Goal: Task Accomplishment & Management: Manage account settings

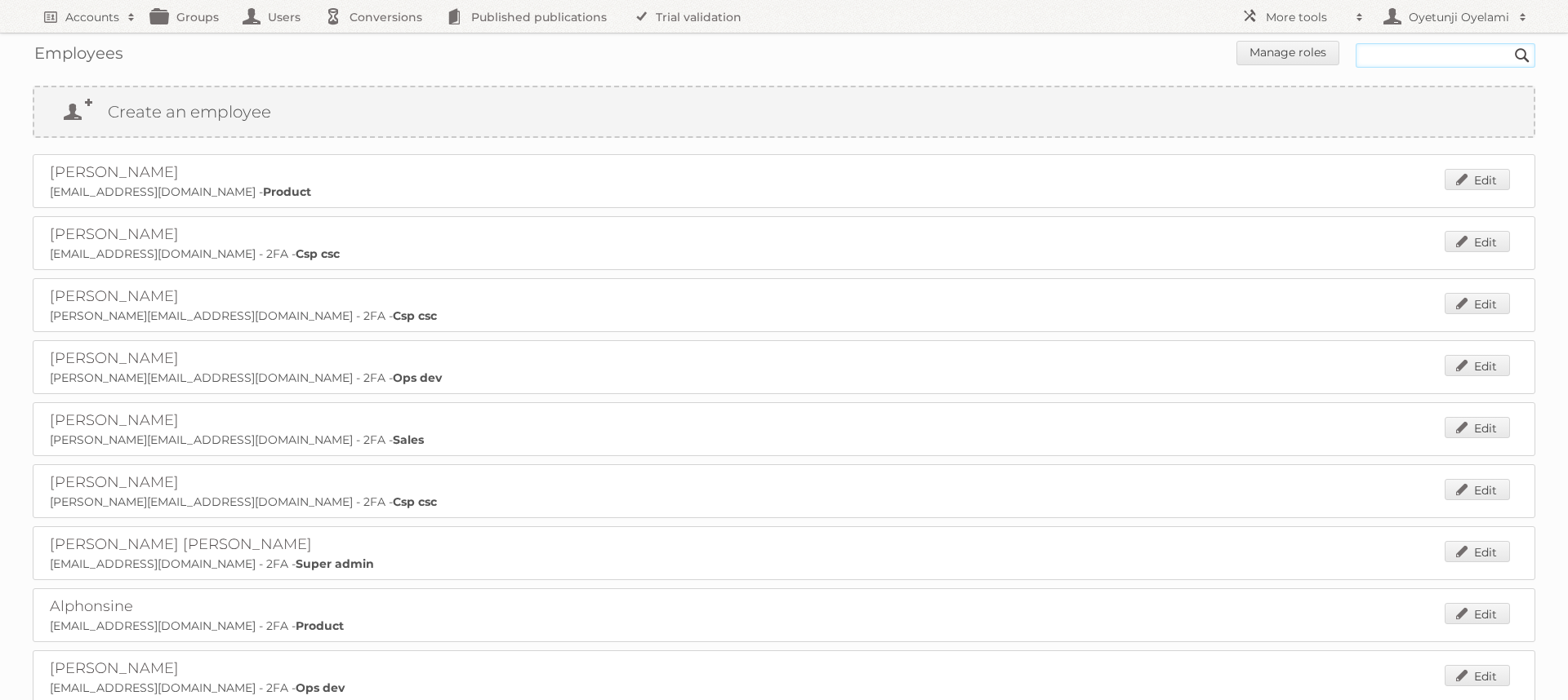
click at [1445, 53] on input "text" at bounding box center [1444, 55] width 179 height 24
type input "r"
click at [1408, 52] on input "text" at bounding box center [1444, 55] width 179 height 24
type input "robert"
click at [1510, 43] on input "Search" at bounding box center [1522, 55] width 24 height 24
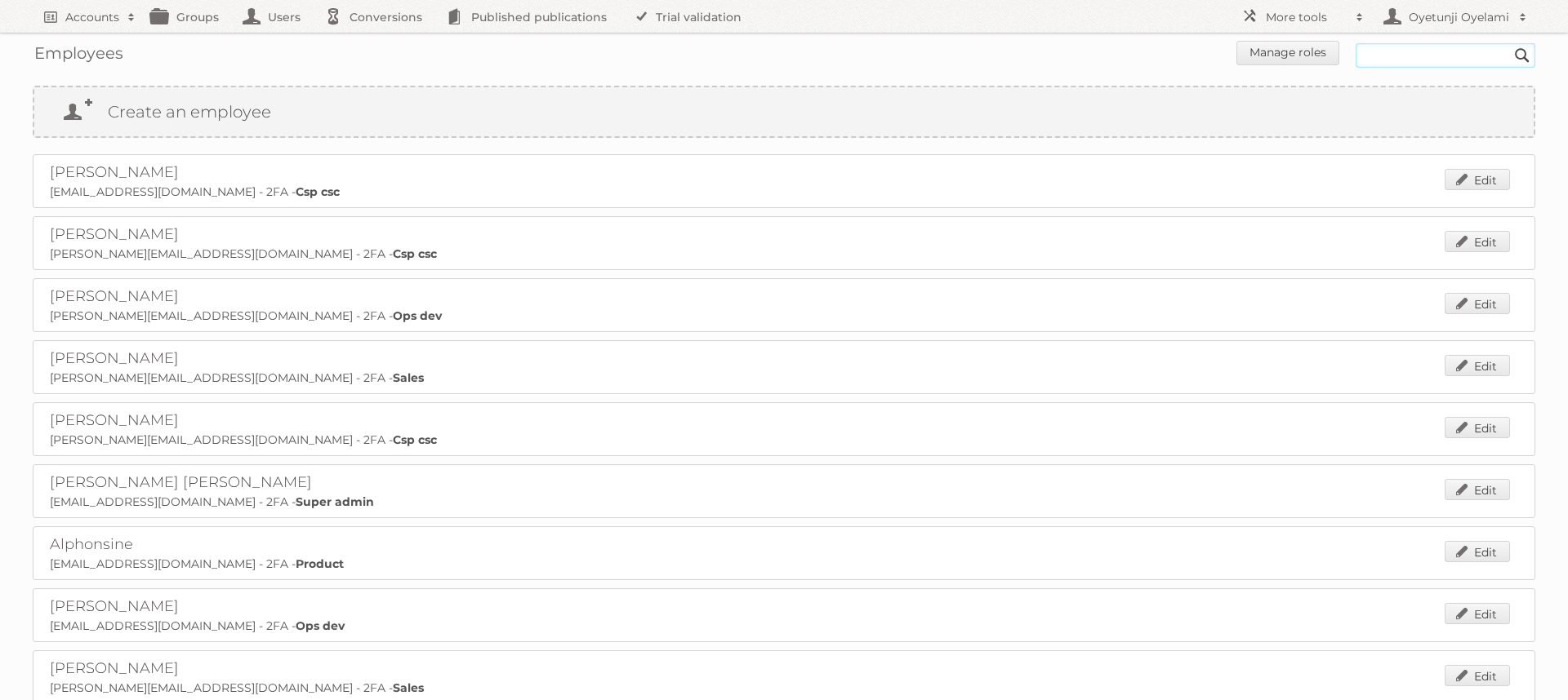
click at [1430, 59] on input "text" at bounding box center [1444, 55] width 179 height 24
type input "[PERSON_NAME]"
click at [1510, 43] on input "Search" at bounding box center [1522, 55] width 24 height 24
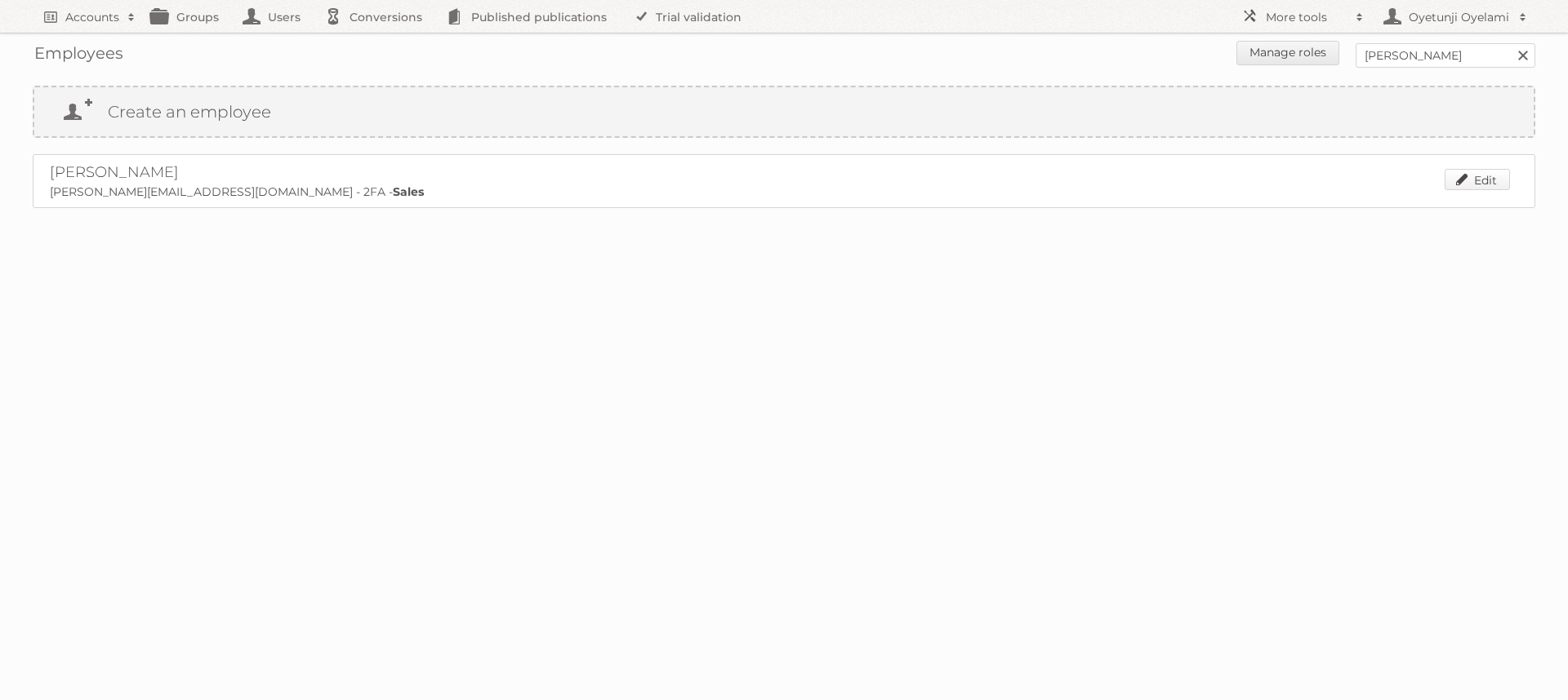
click at [1471, 184] on link "Edit" at bounding box center [1477, 179] width 66 height 22
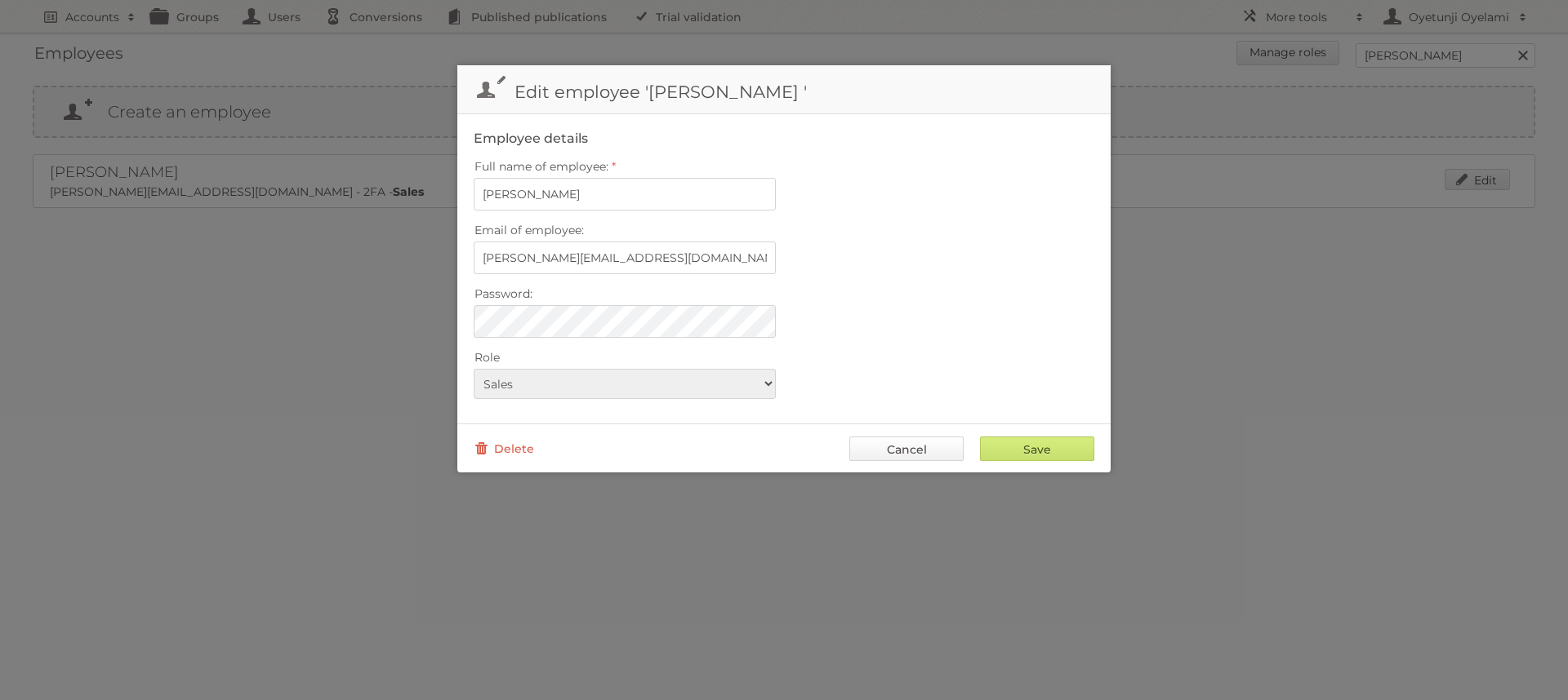
click at [901, 447] on link "Cancel" at bounding box center [906, 449] width 115 height 24
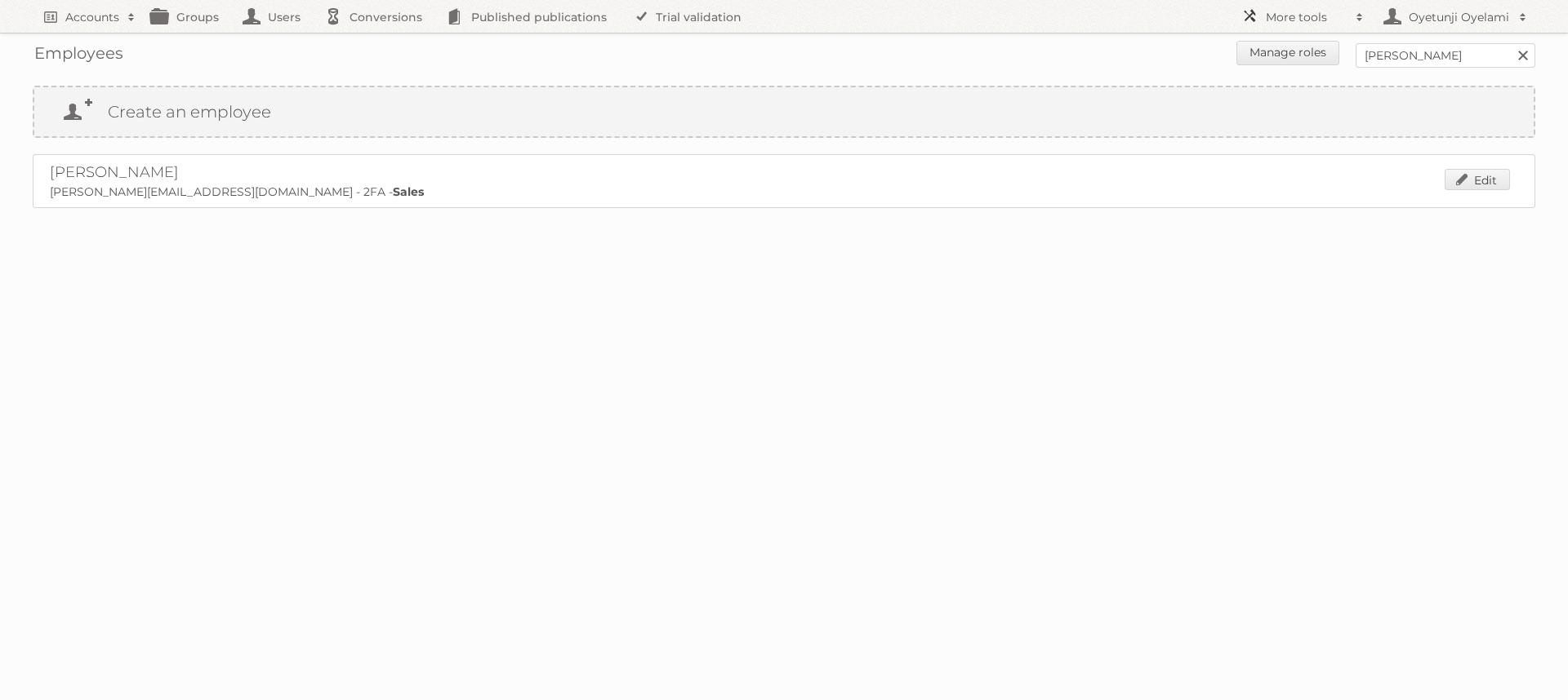
click at [1316, 19] on h2 "More tools" at bounding box center [1306, 17] width 82 height 16
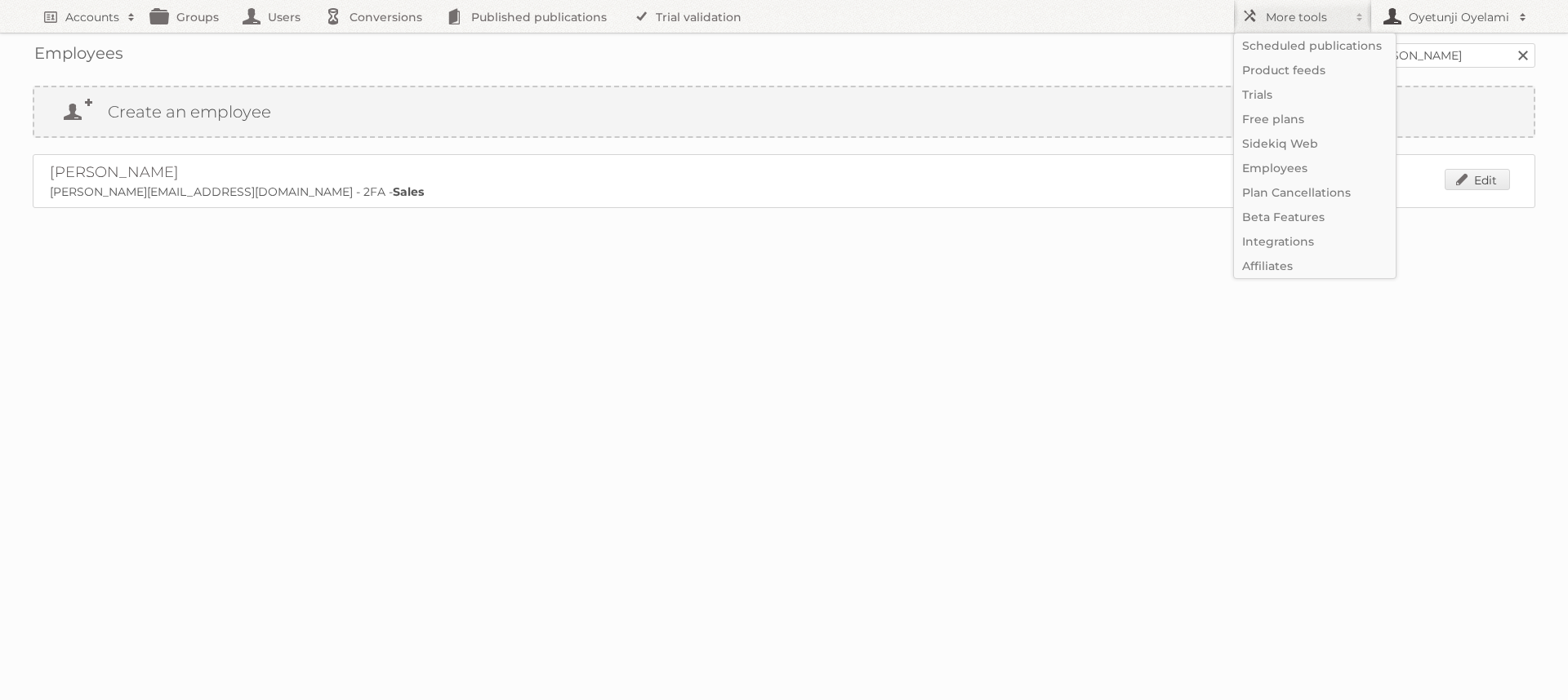
click at [1507, 20] on h2 "Oyetunji Oyelami" at bounding box center [1457, 17] width 106 height 16
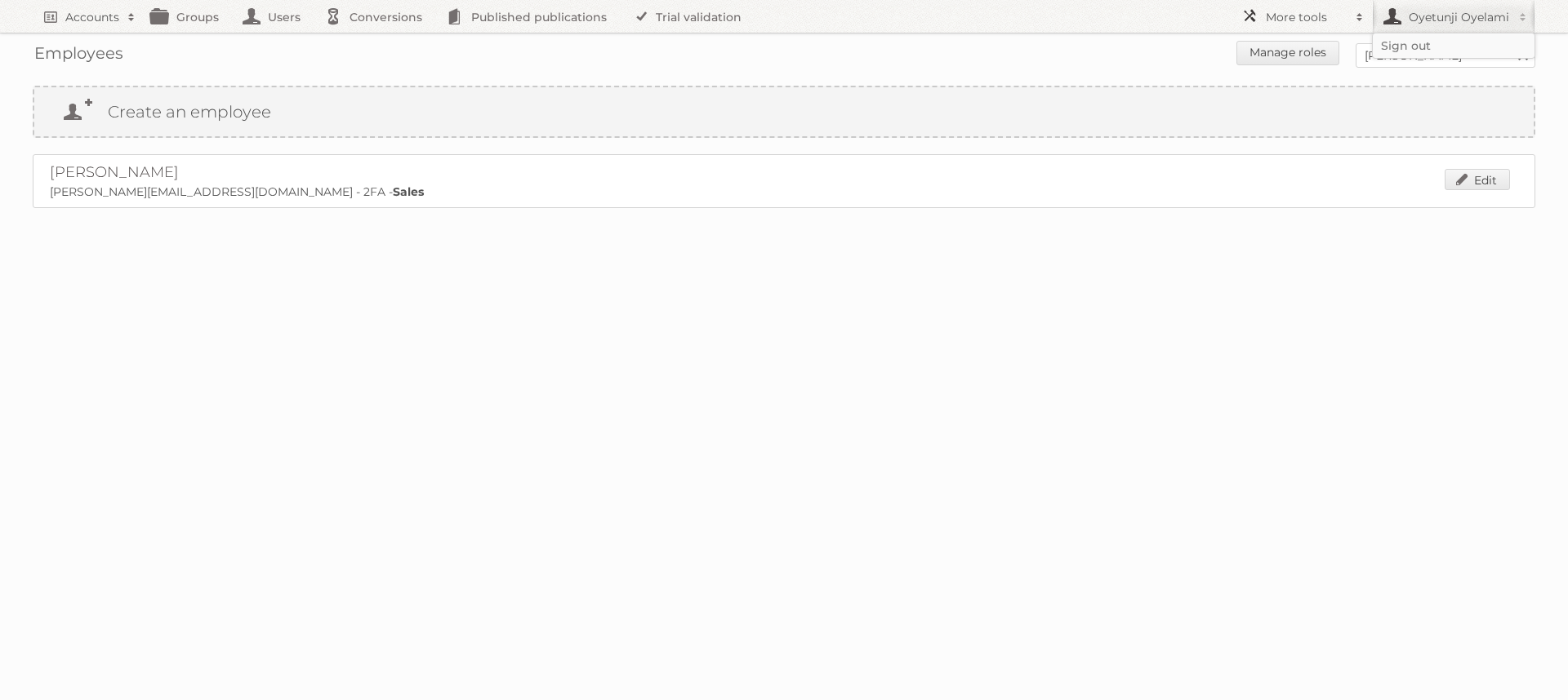
click at [1308, 16] on h2 "More tools" at bounding box center [1306, 17] width 82 height 16
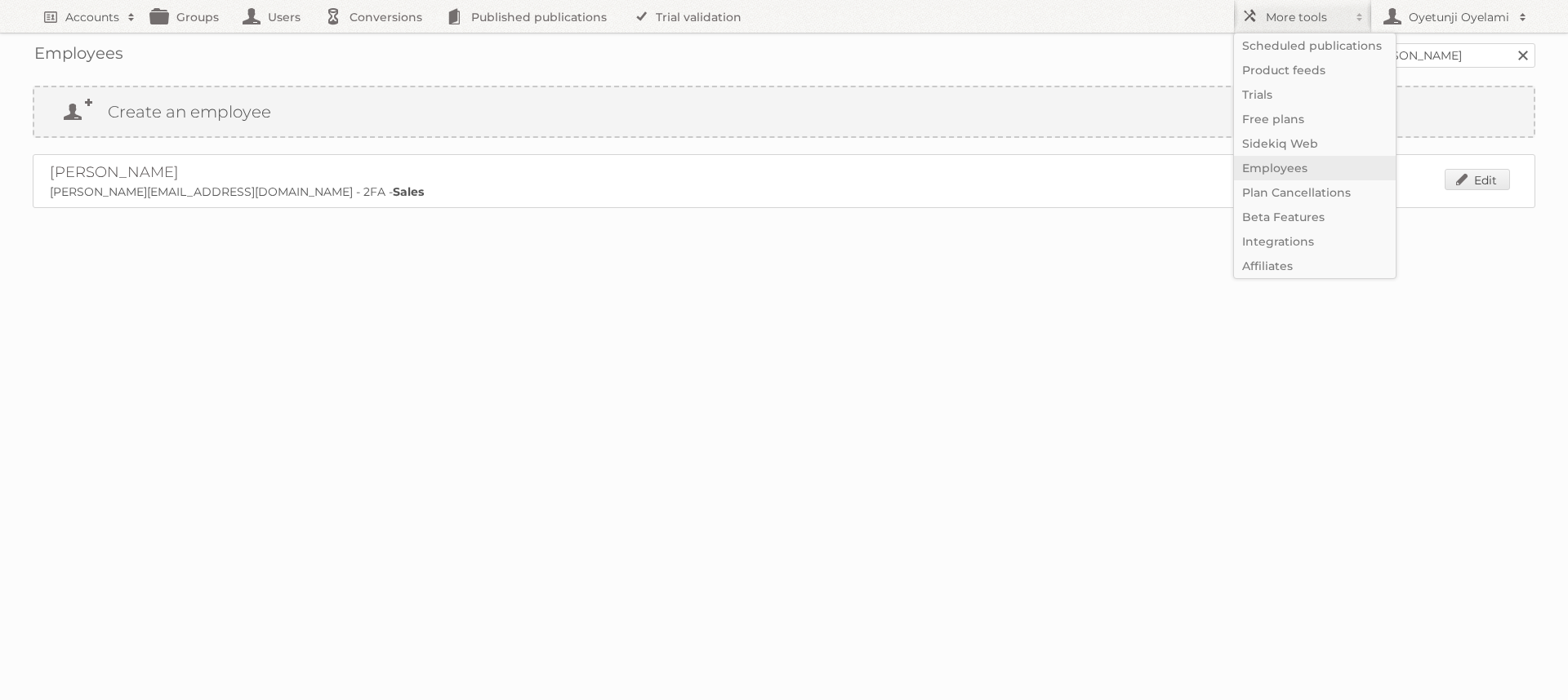
click at [1280, 170] on link "Employees" at bounding box center [1314, 168] width 161 height 24
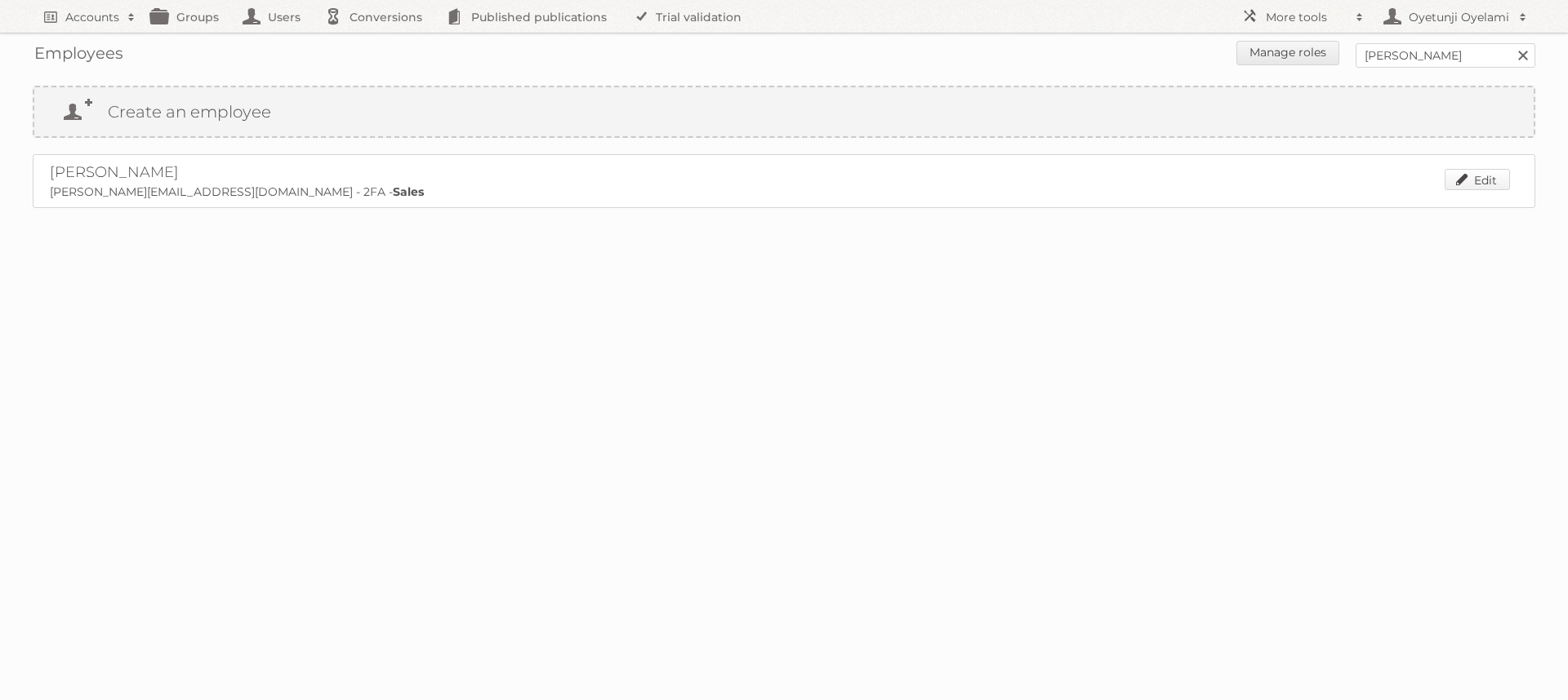
click at [1478, 184] on link "Edit" at bounding box center [1477, 179] width 66 height 22
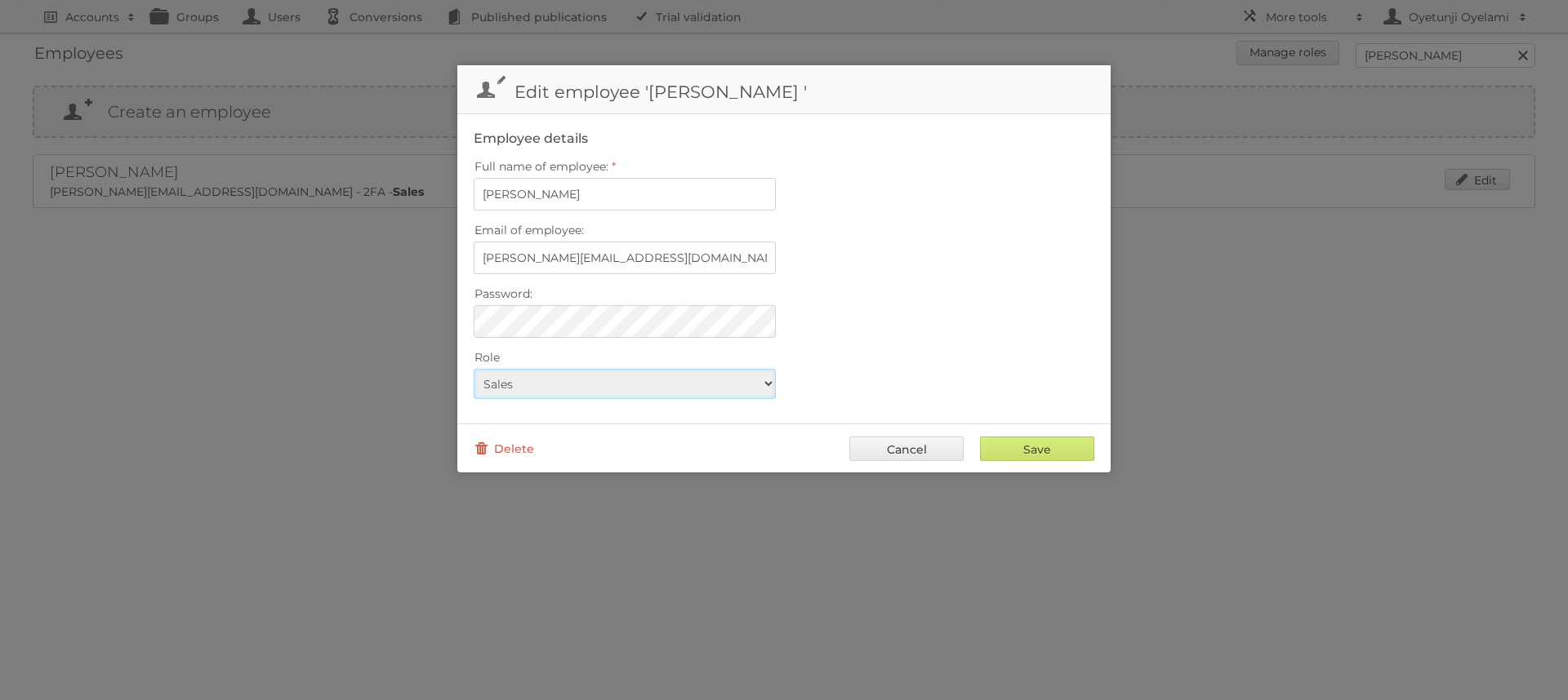
click at [770, 386] on select "Read-Only Csp csc Data Finance Impersonate only Legacy role Marketing Marketing…" at bounding box center [624, 384] width 302 height 30
click at [670, 342] on fieldset "Employee details Full name of employee: Robert Wiersema Email of employee: robe…" at bounding box center [784, 269] width 653 height 310
click at [937, 451] on link "Cancel" at bounding box center [906, 449] width 115 height 24
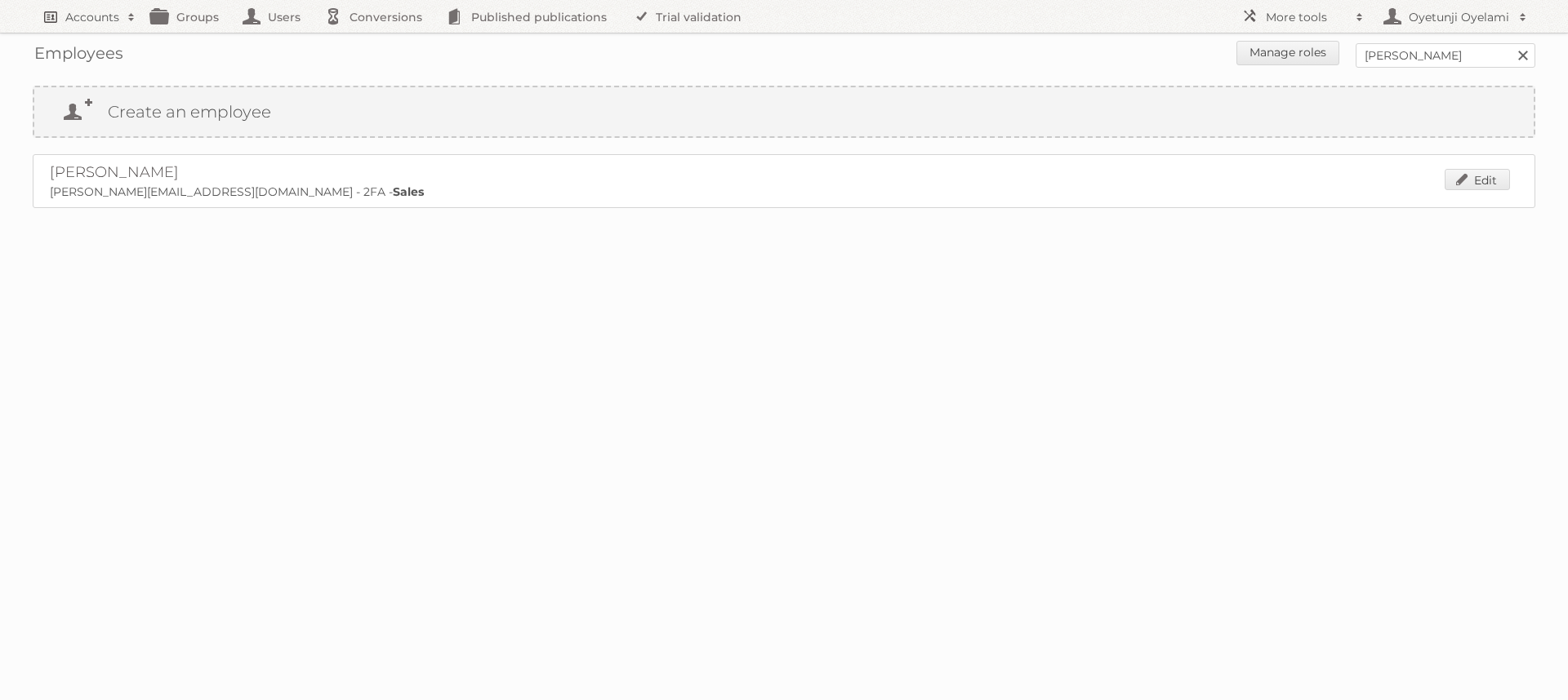
click at [133, 24] on link "Accounts" at bounding box center [88, 16] width 111 height 33
click at [1080, 420] on body "Accounts Search Advanced Search Create new account Groups Users Conversions Pub…" at bounding box center [784, 350] width 1568 height 700
click at [1355, 23] on span at bounding box center [1360, 17] width 24 height 16
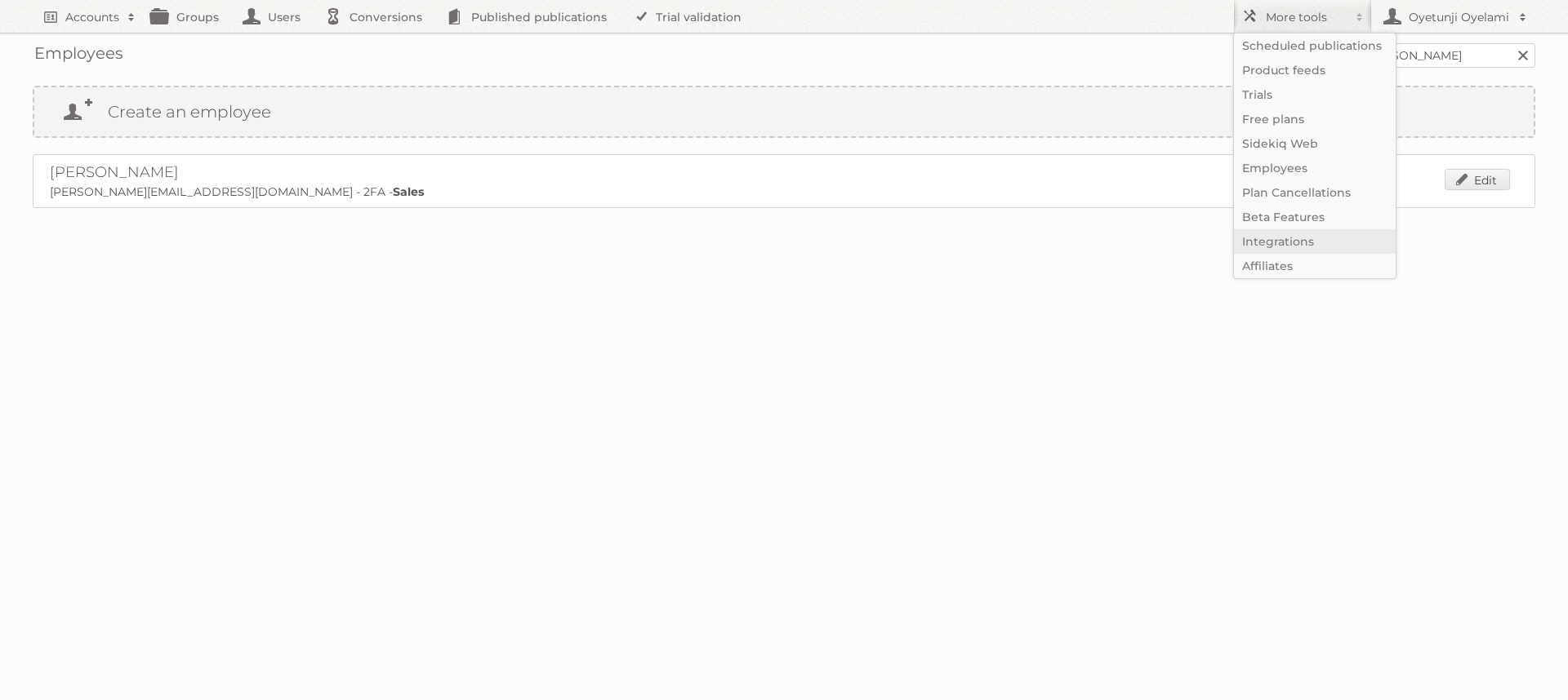
click at [1310, 248] on link "Integrations" at bounding box center [1314, 241] width 161 height 24
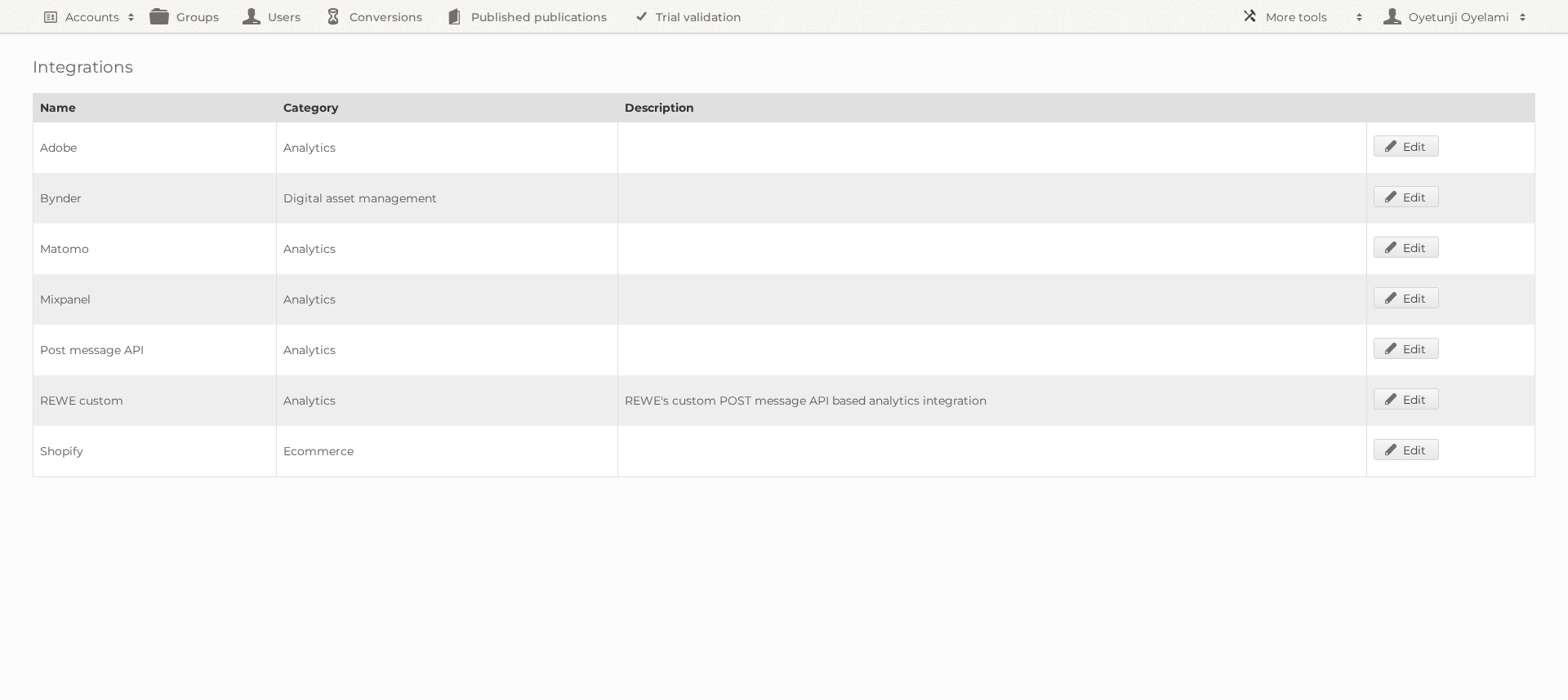
click at [1345, 19] on h2 "More tools" at bounding box center [1306, 17] width 82 height 16
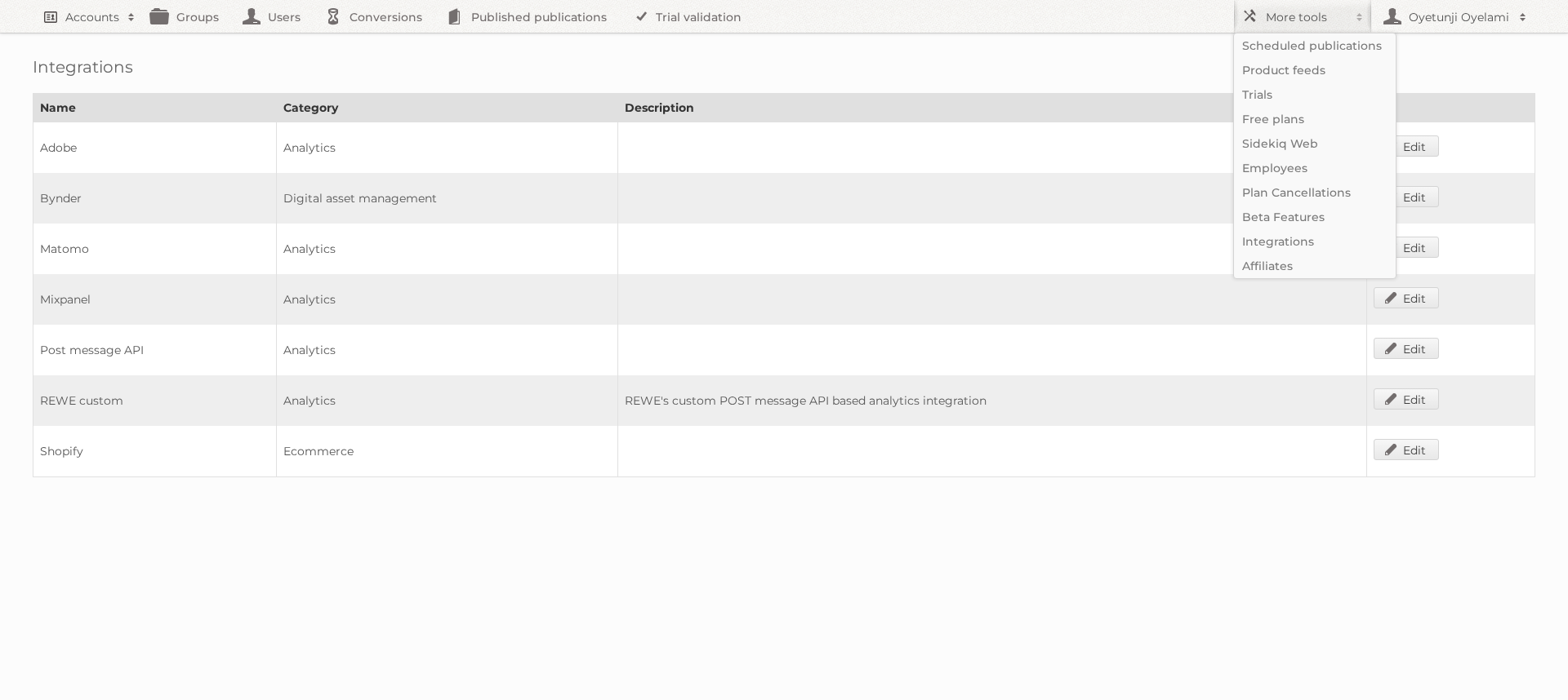
click at [115, 20] on h2 "Accounts" at bounding box center [92, 17] width 54 height 16
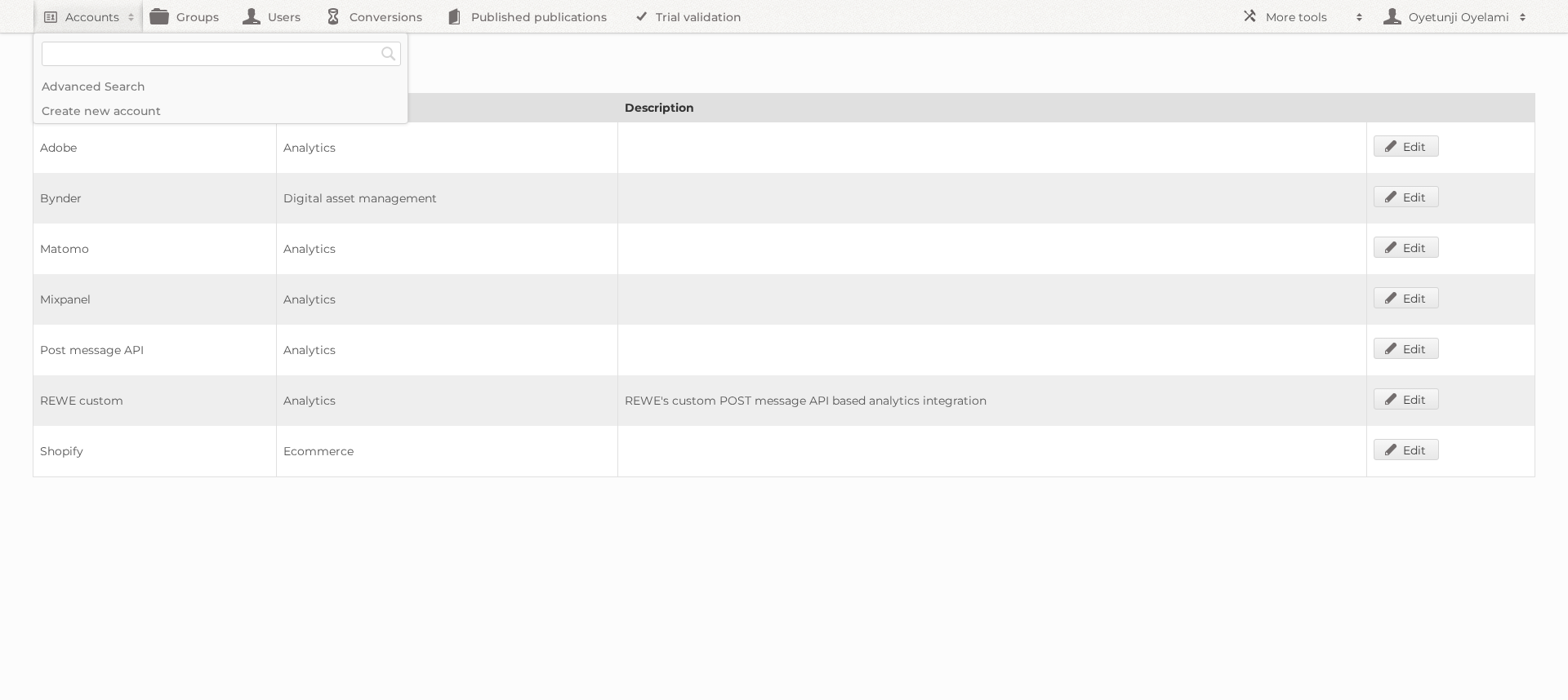
click at [555, 59] on h1 "Integrations" at bounding box center [784, 67] width 1502 height 20
click at [1345, 14] on h2 "More tools" at bounding box center [1306, 17] width 82 height 16
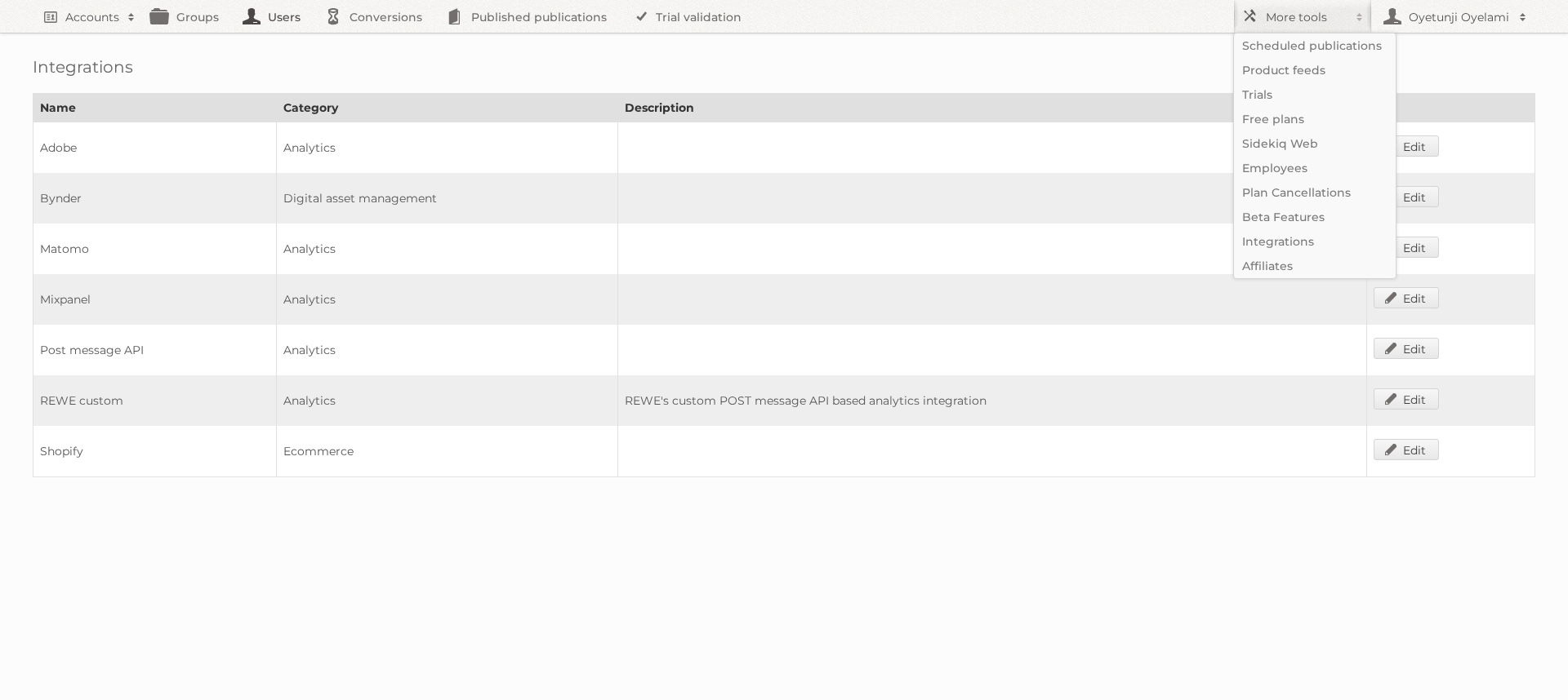
click at [269, 20] on link "Users" at bounding box center [275, 16] width 82 height 33
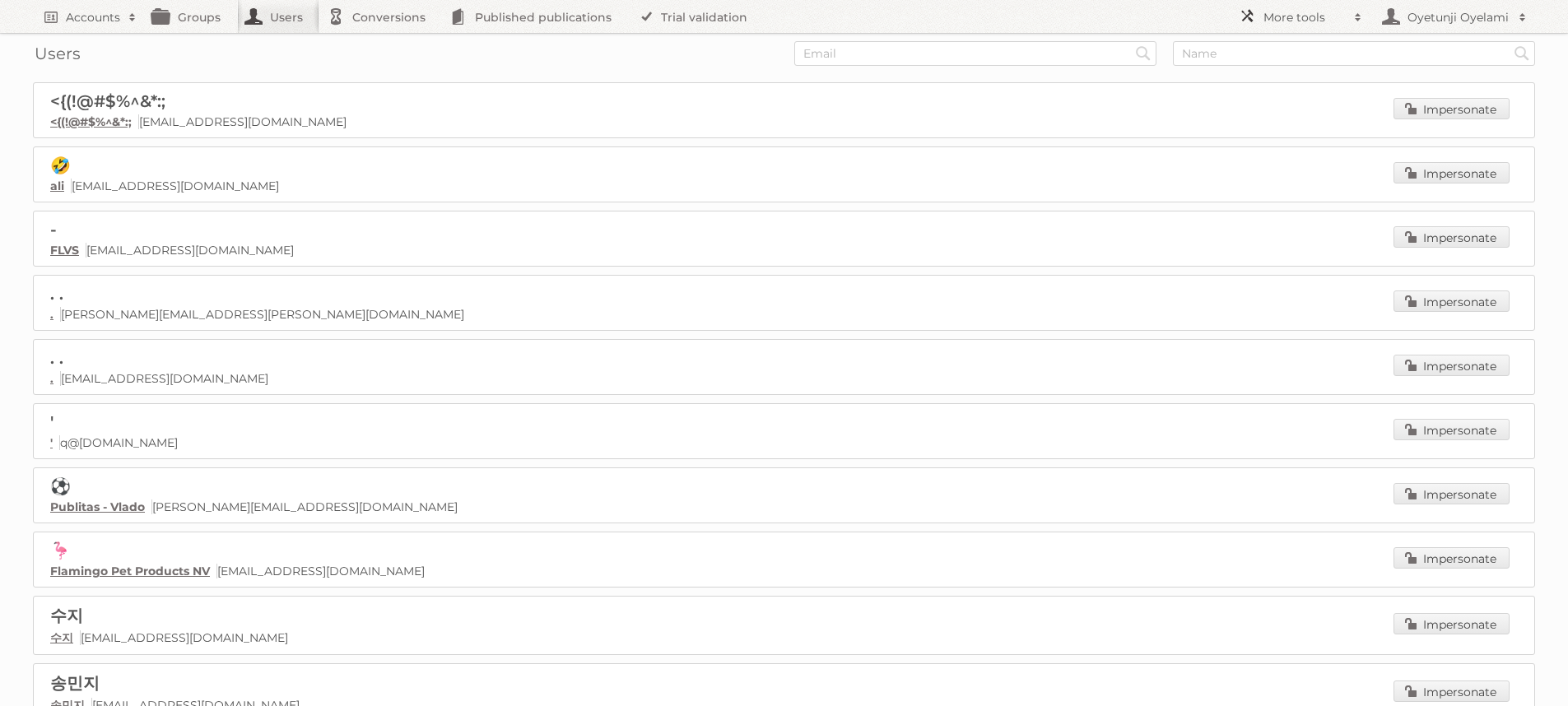
click at [1355, 20] on span at bounding box center [1359, 17] width 25 height 16
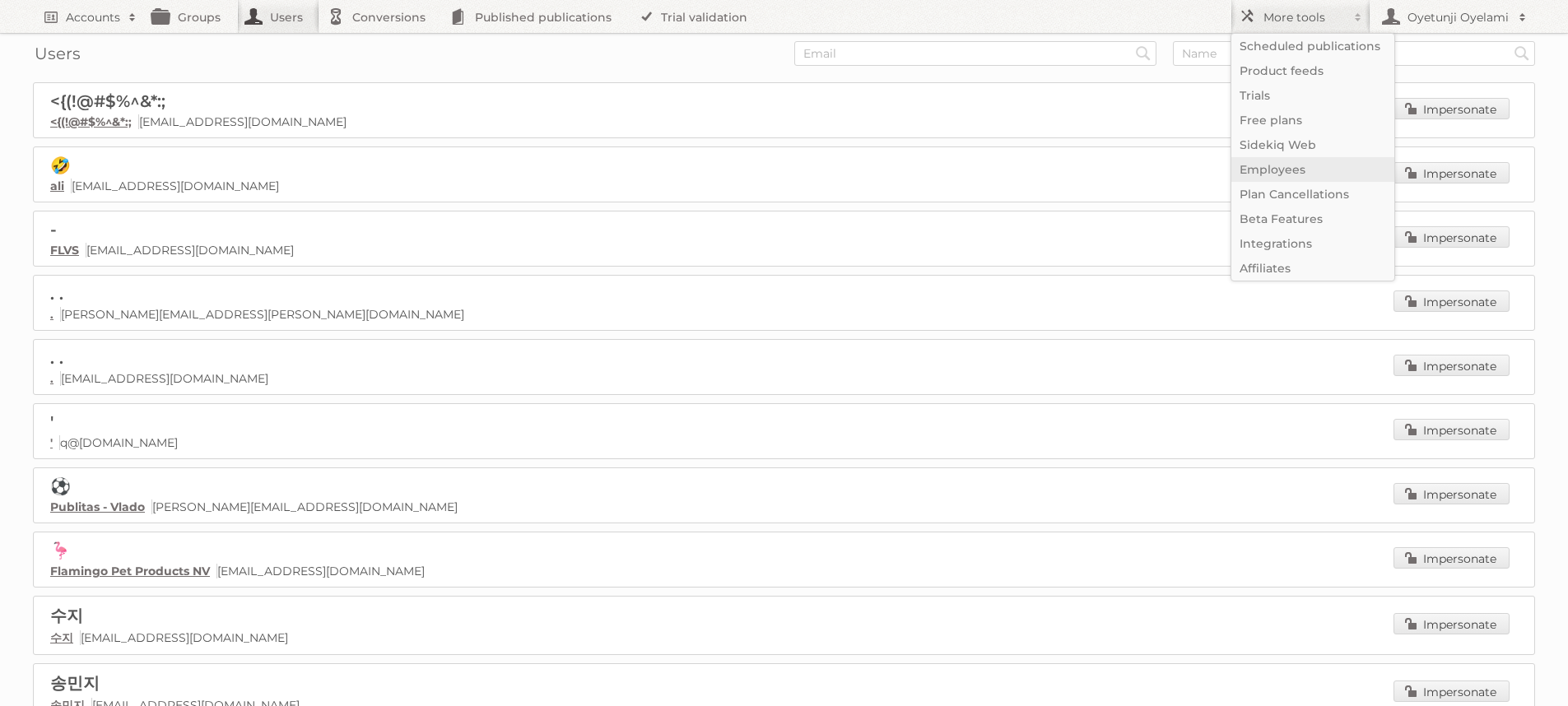
click at [1291, 160] on link "Employees" at bounding box center [1313, 169] width 163 height 25
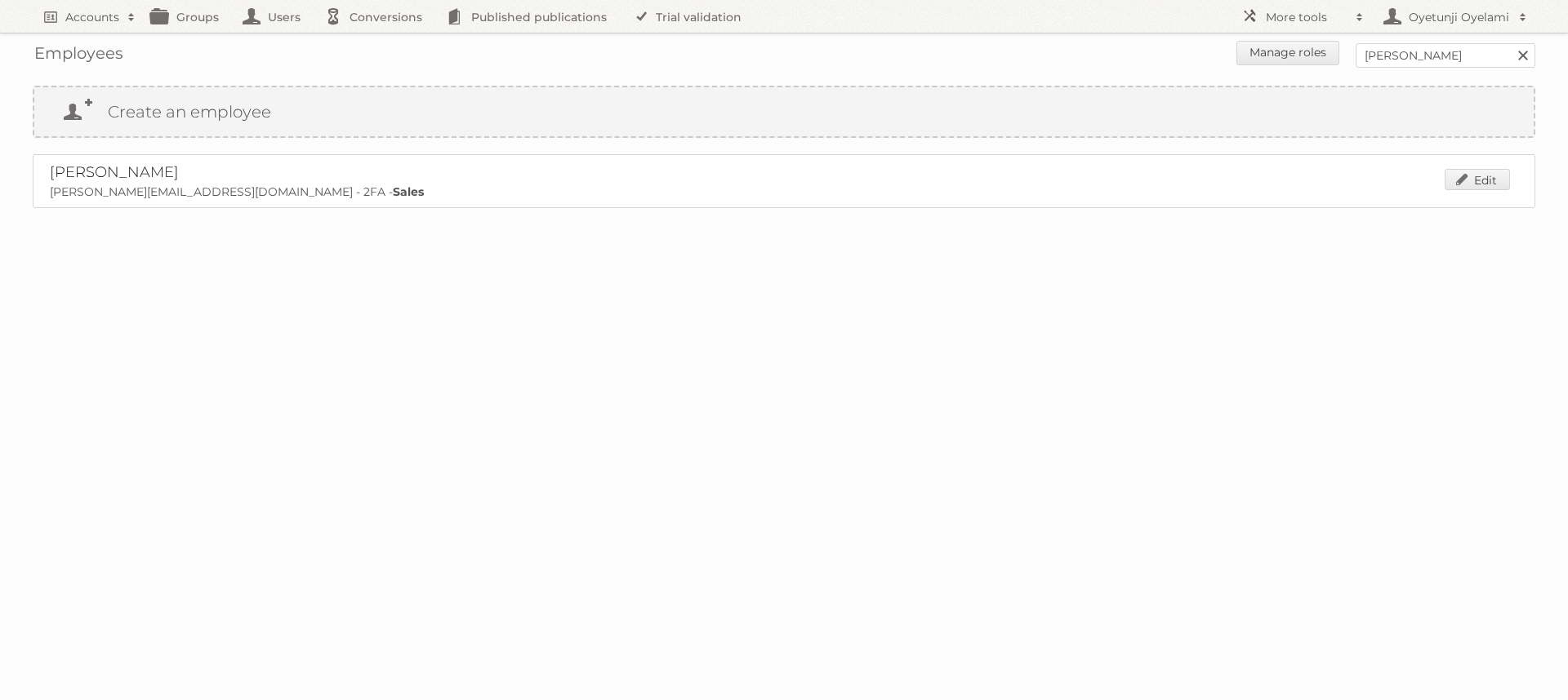
click at [153, 174] on link "[PERSON_NAME]" at bounding box center [114, 172] width 129 height 18
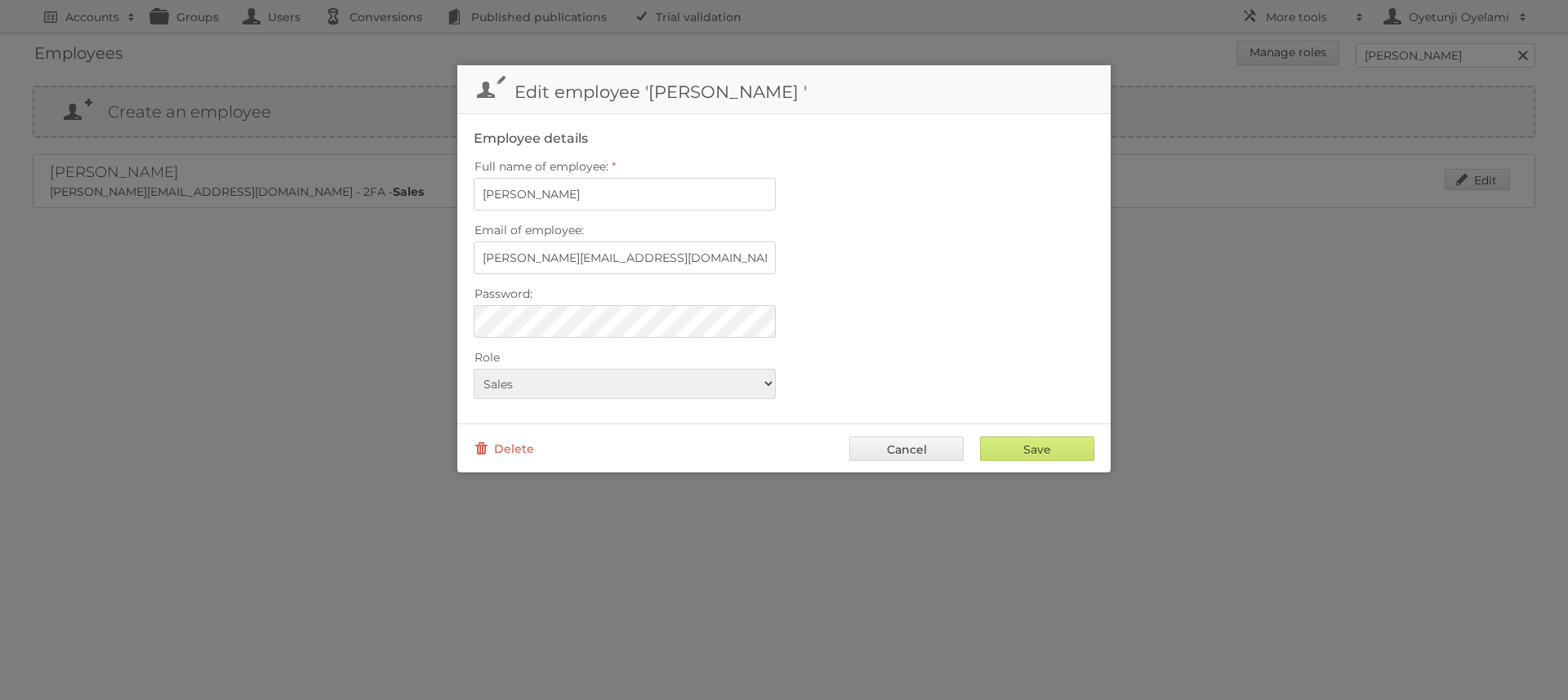
click at [872, 352] on label "Role" at bounding box center [783, 358] width 621 height 23
click at [776, 369] on select "Read-Only Csp csc Data Finance Impersonate only Legacy role Marketing Marketing…" at bounding box center [624, 384] width 302 height 30
click at [760, 384] on select "Read-Only Csp csc Data Finance Impersonate only Legacy role Marketing Marketing…" at bounding box center [624, 384] width 302 height 30
click at [923, 454] on link "Cancel" at bounding box center [906, 449] width 115 height 24
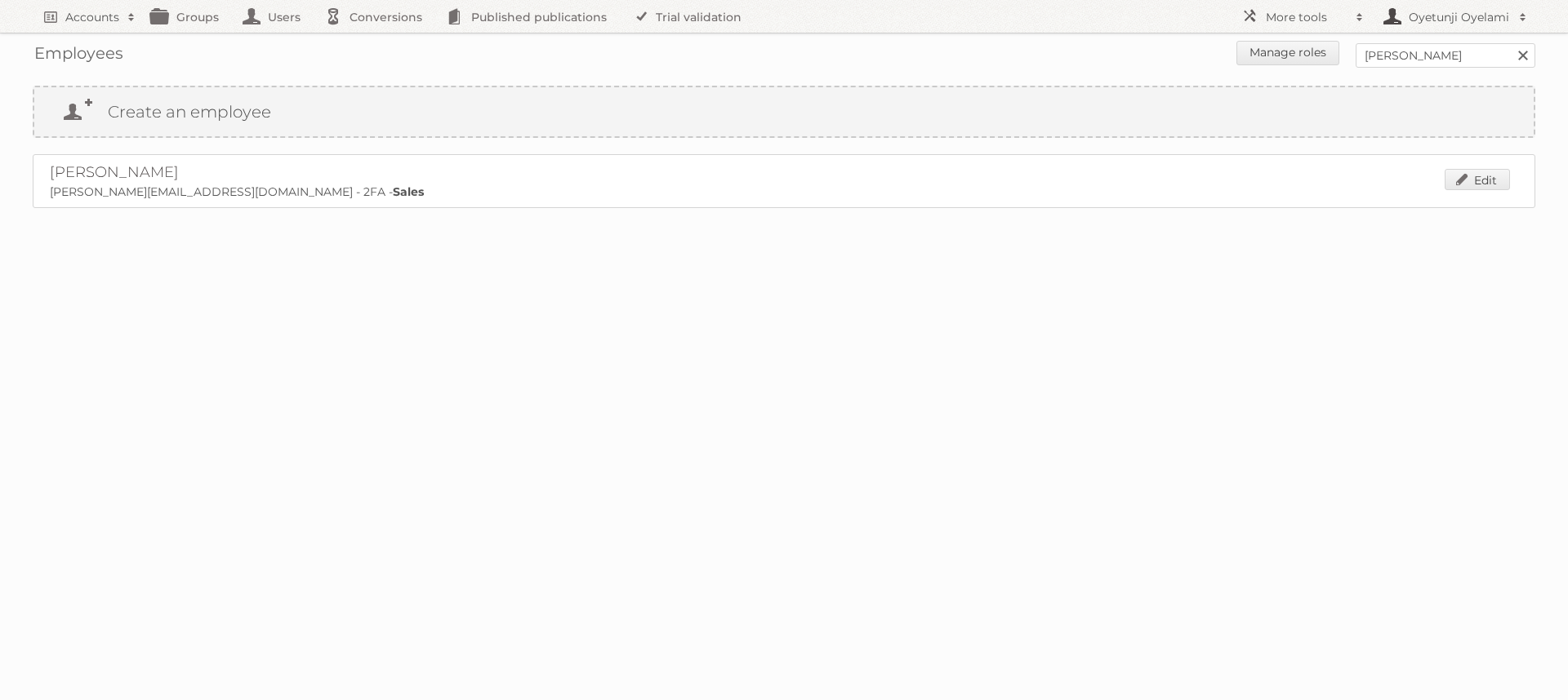
click at [1483, 26] on link "Oyetunji Oyelami" at bounding box center [1453, 16] width 163 height 33
click at [501, 331] on body "Accounts Search Advanced Search Create new account Groups Users Conversions Pub…" at bounding box center [784, 350] width 1568 height 700
click at [1465, 178] on link "Edit" at bounding box center [1477, 179] width 66 height 22
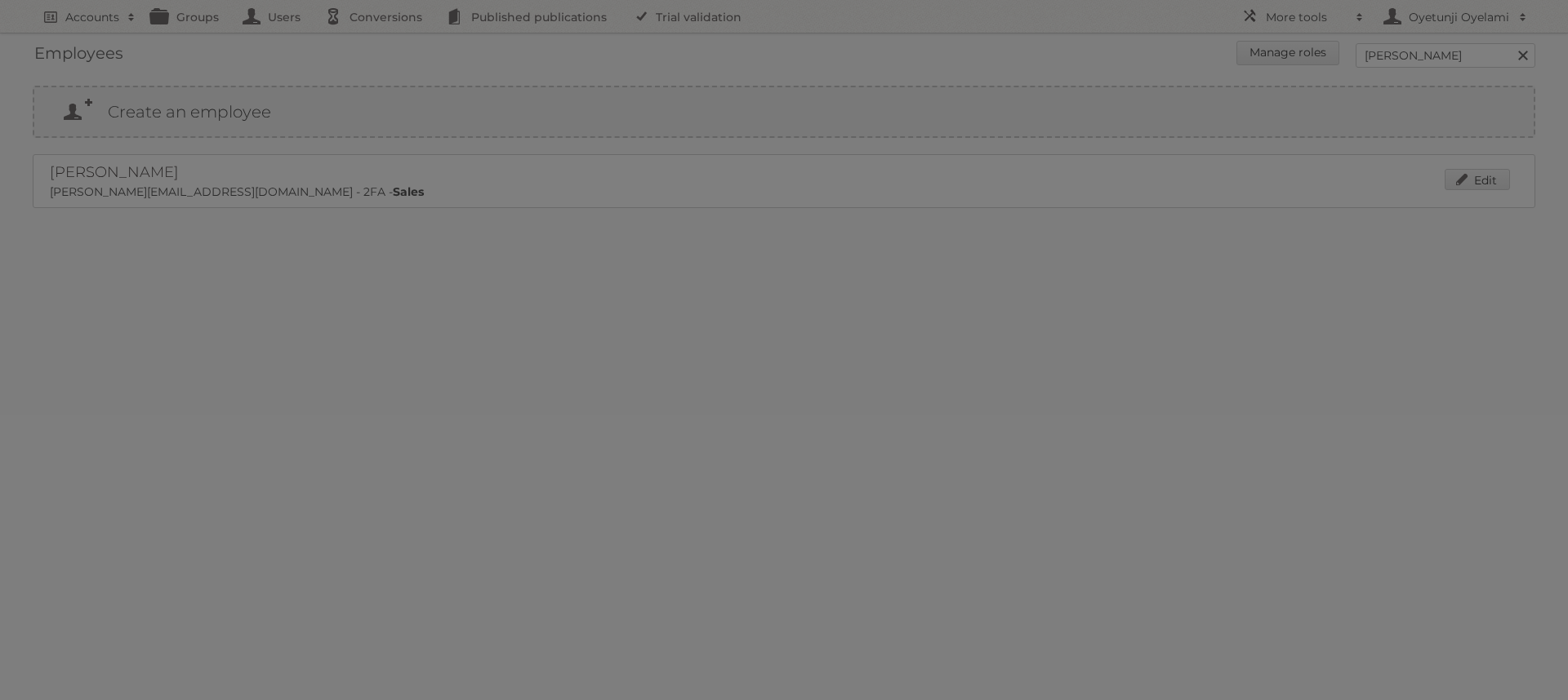
click at [312, 304] on div at bounding box center [784, 350] width 1568 height 700
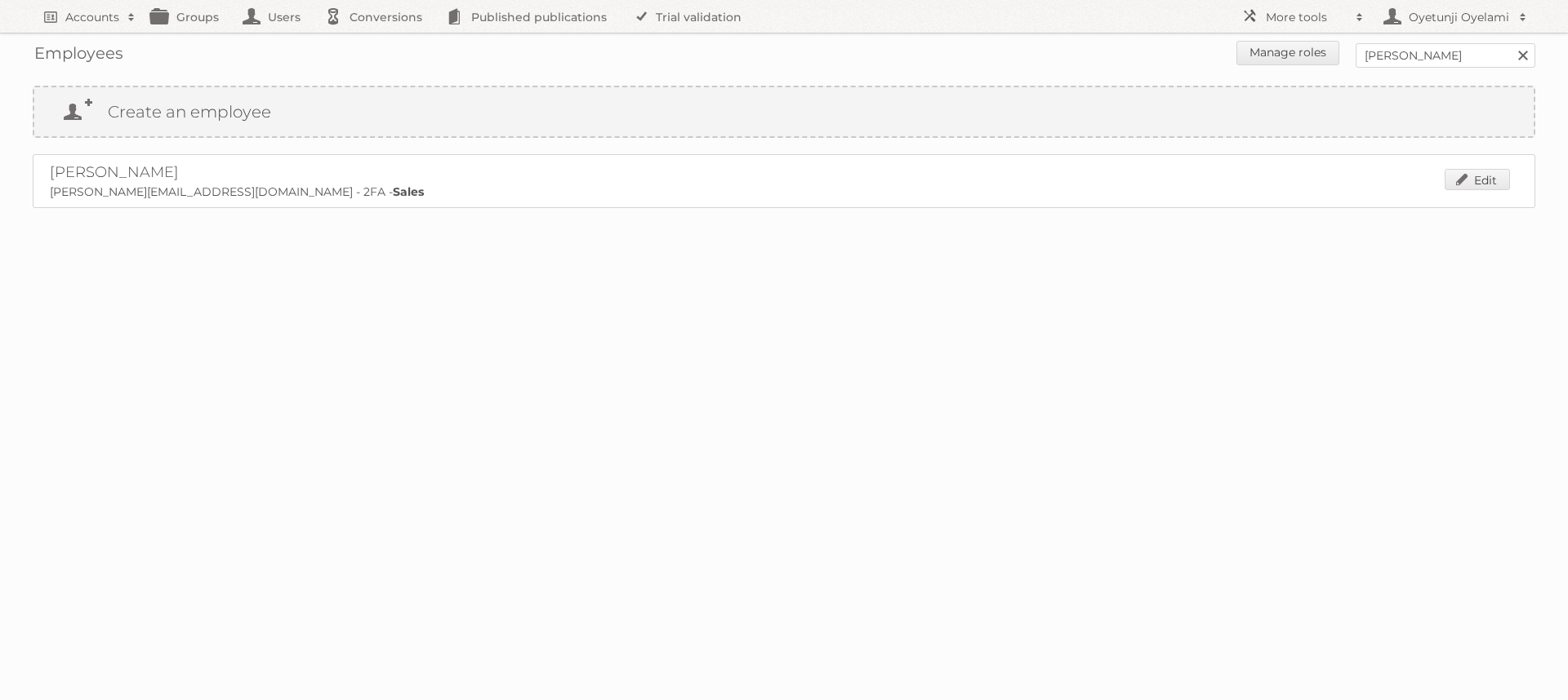
click at [329, 180] on h2 "[PERSON_NAME]" at bounding box center [254, 173] width 408 height 20
click at [1490, 185] on link "Edit" at bounding box center [1477, 179] width 66 height 22
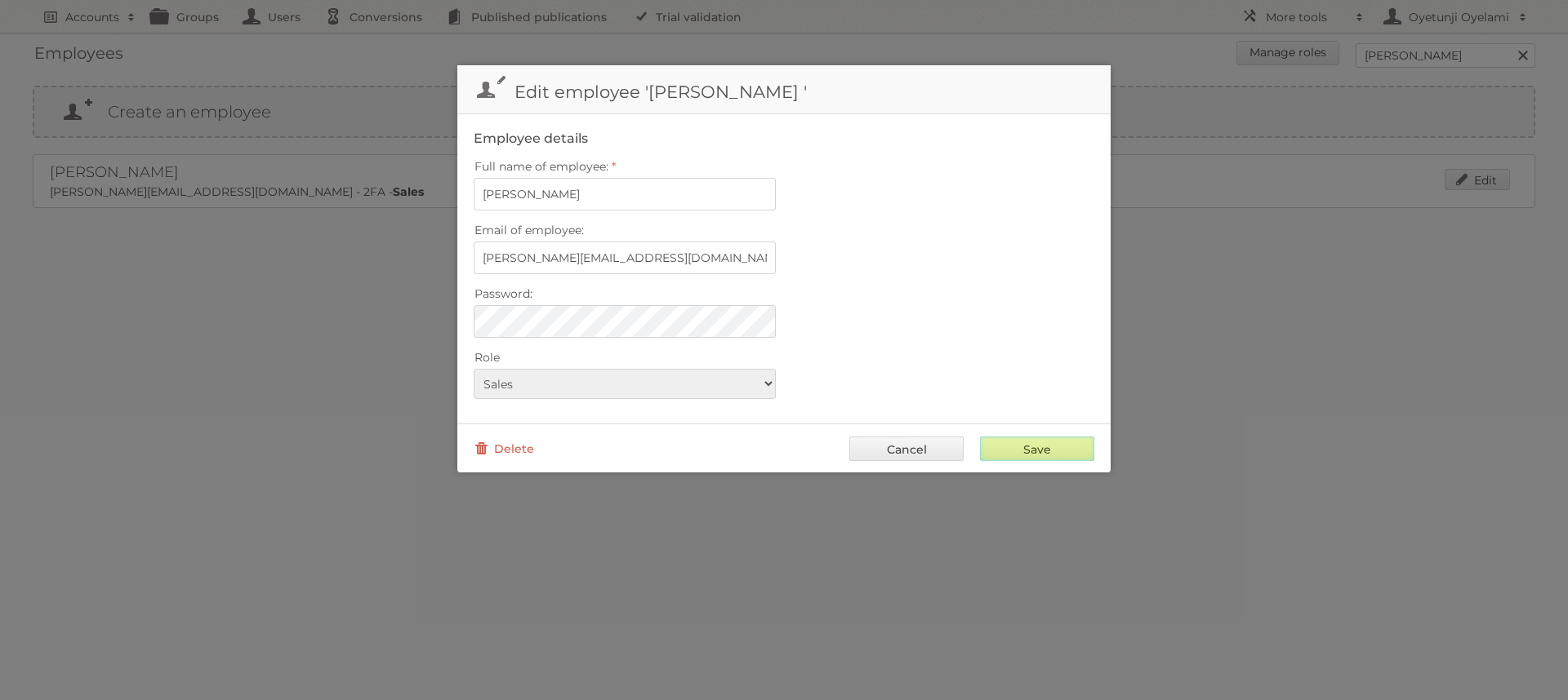
click at [1085, 456] on input "Save" at bounding box center [1037, 449] width 115 height 24
type input "..."
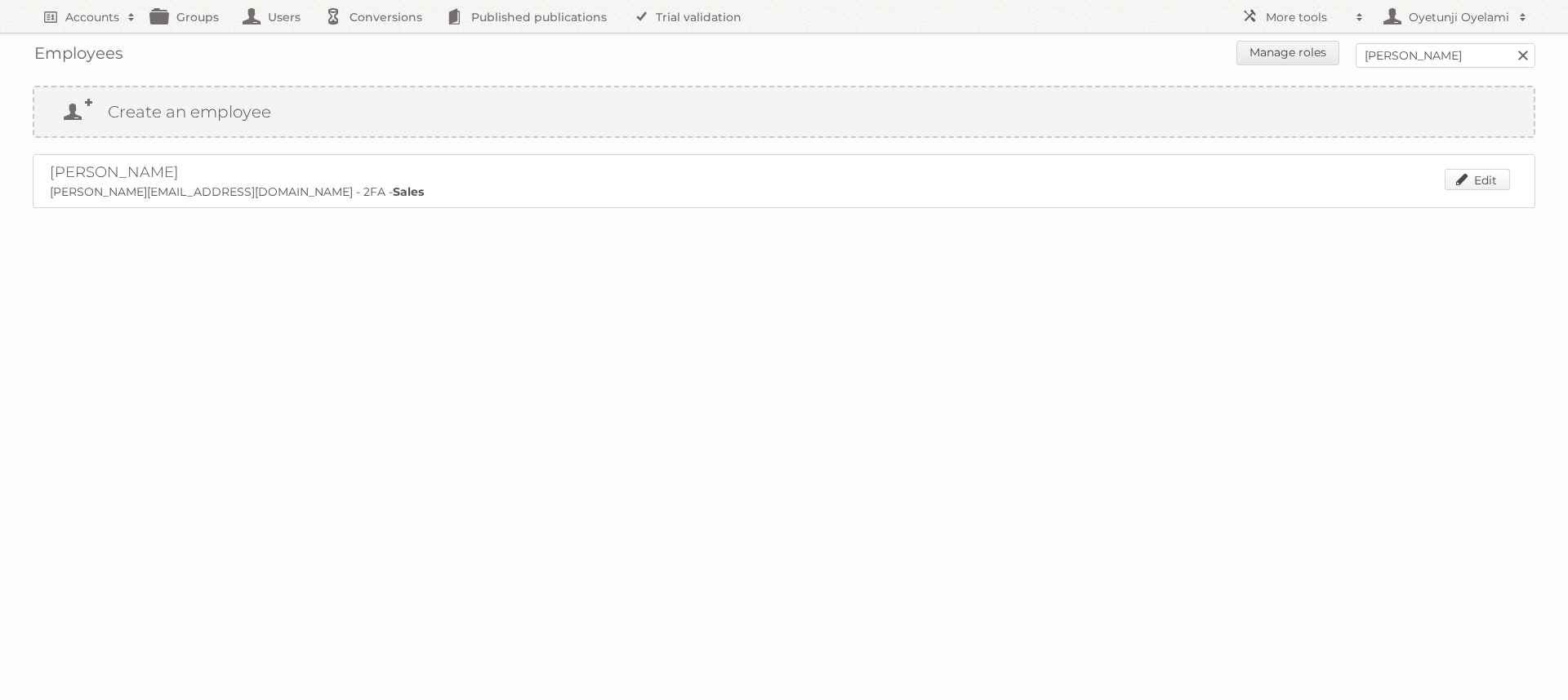
click at [1461, 186] on link "Edit" at bounding box center [1477, 179] width 66 height 22
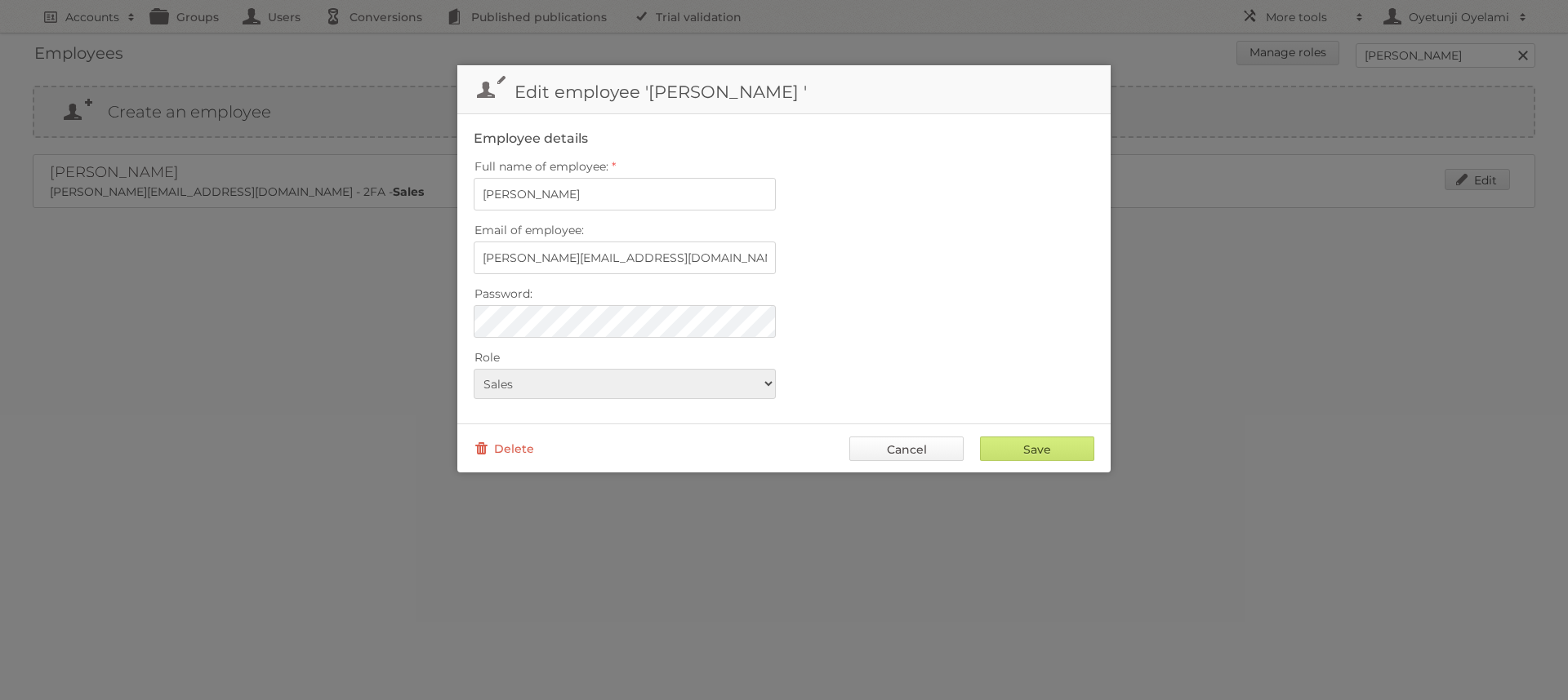
click at [926, 451] on link "Cancel" at bounding box center [906, 449] width 115 height 24
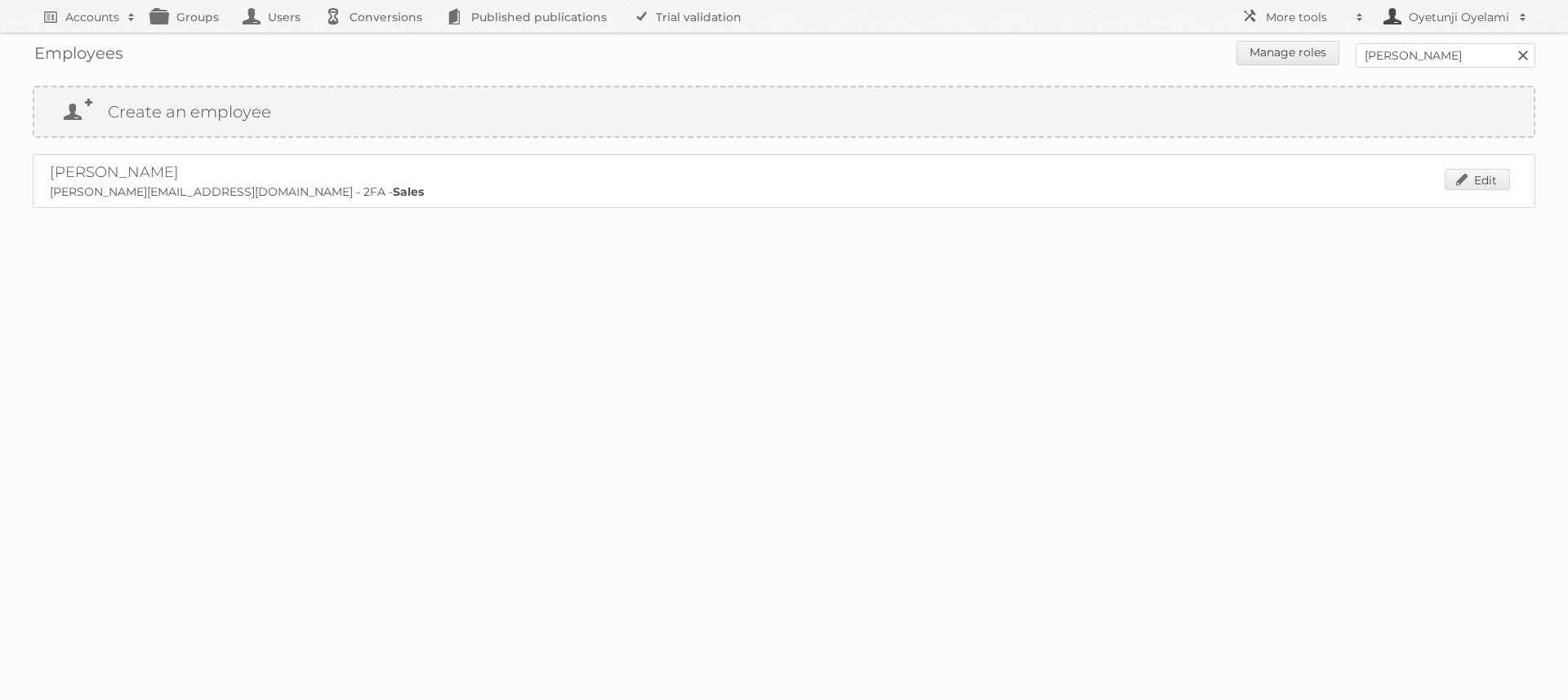
click at [1437, 24] on link "Oyetunji Oyelami" at bounding box center [1453, 16] width 163 height 33
click at [1383, 52] on link "Sign out" at bounding box center [1453, 46] width 161 height 24
